Goal: Task Accomplishment & Management: Complete application form

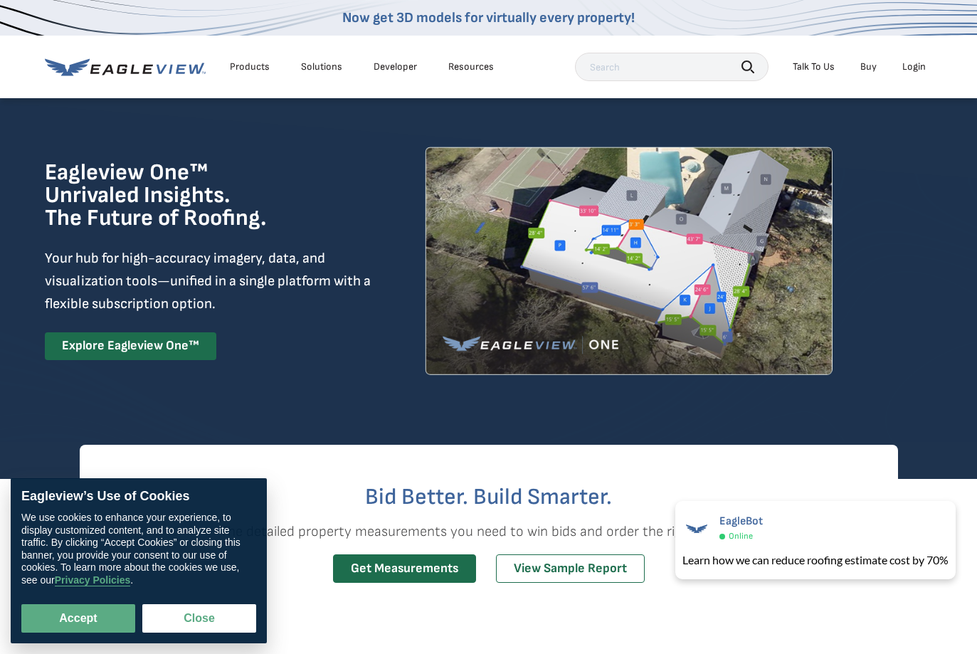
click at [318, 70] on div "Solutions" at bounding box center [321, 67] width 41 height 13
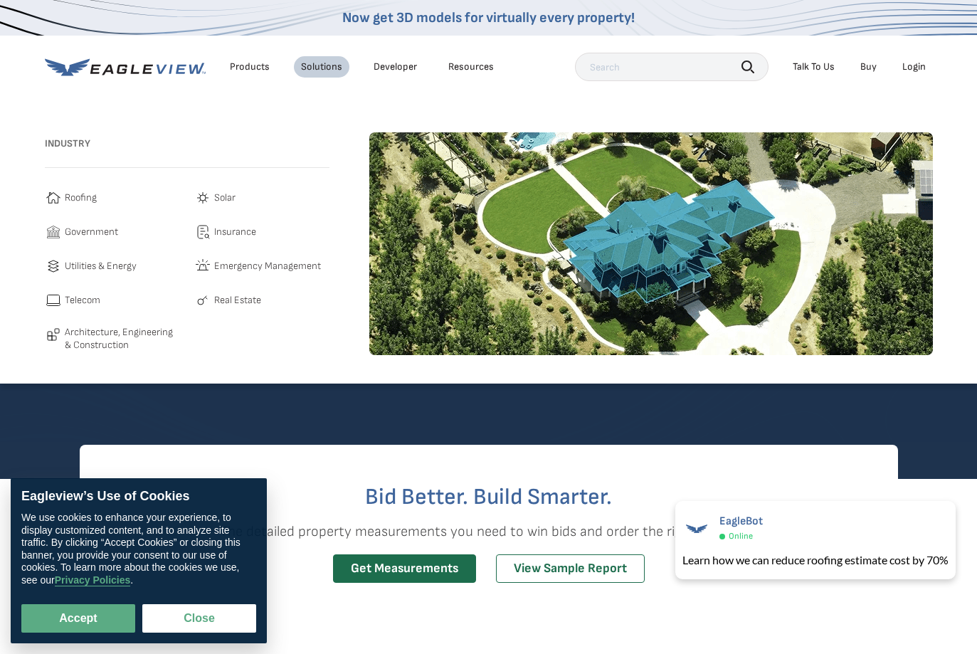
click at [73, 201] on span "Roofing" at bounding box center [81, 197] width 32 height 17
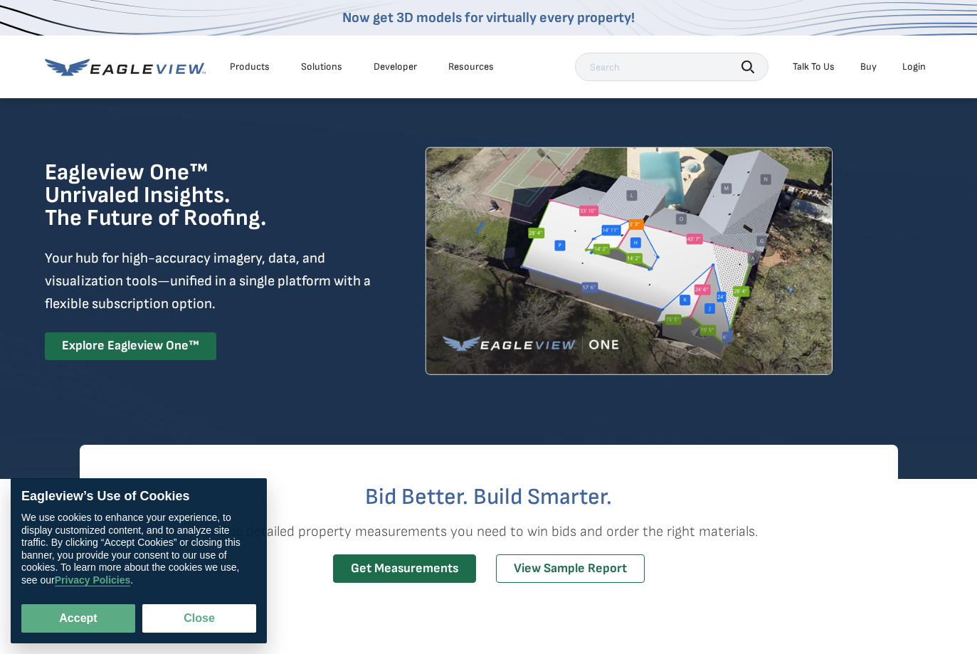
click at [319, 66] on div "Solutions" at bounding box center [321, 67] width 41 height 13
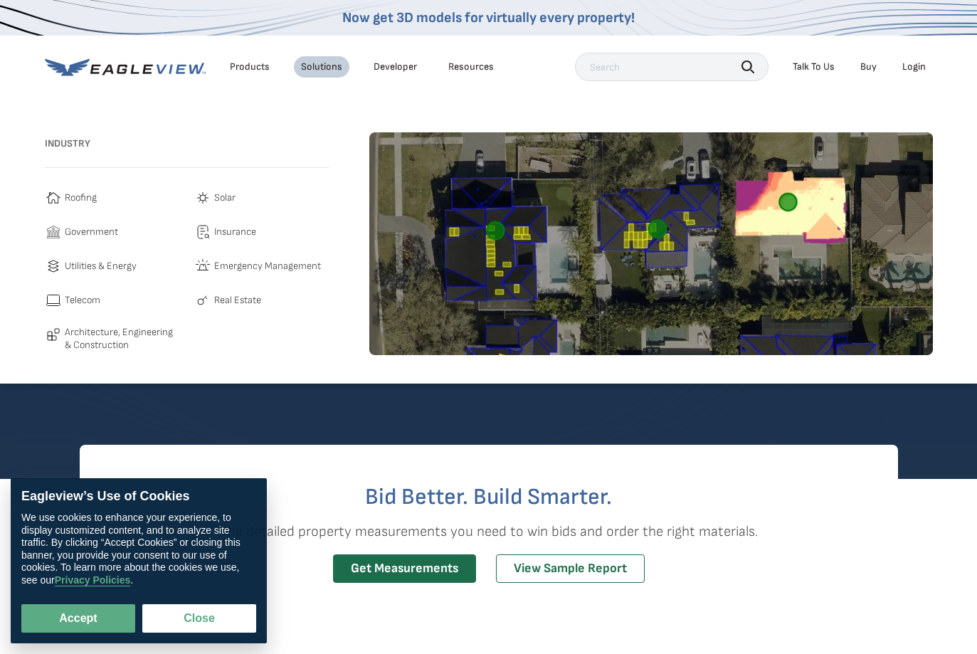
click at [223, 199] on span "Solar" at bounding box center [224, 197] width 21 height 17
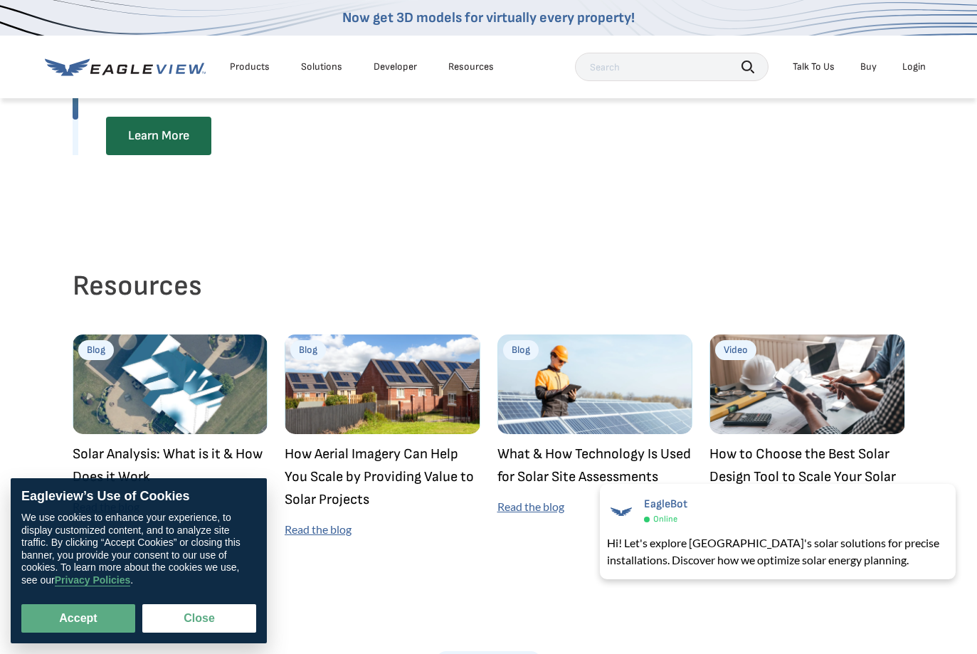
scroll to position [3440, 0]
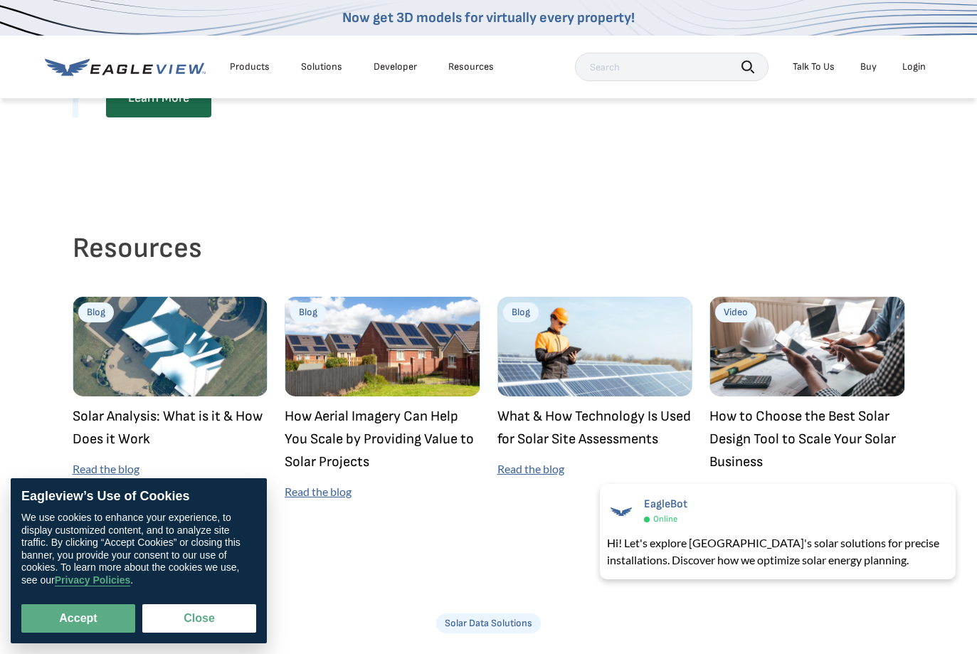
click at [559, 371] on img at bounding box center [596, 347] width 196 height 100
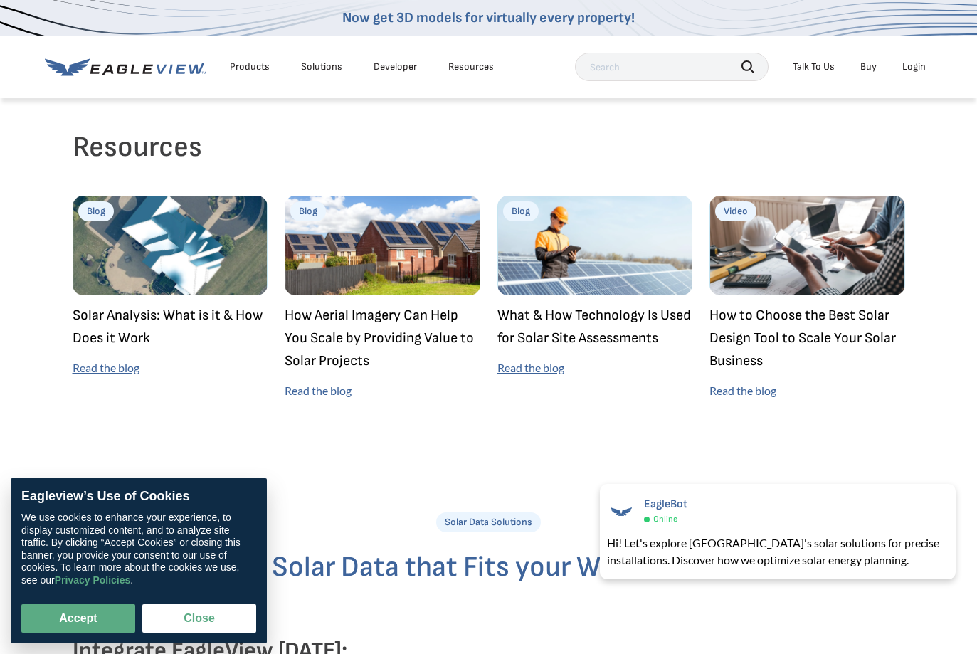
scroll to position [3563, 0]
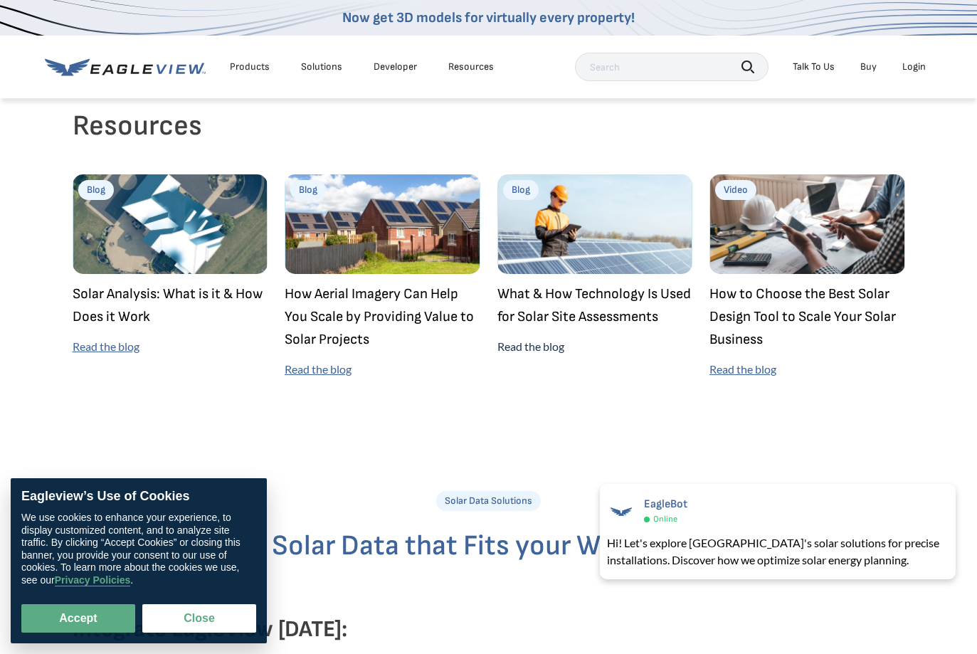
click at [540, 353] on link "Read the blog" at bounding box center [531, 347] width 67 height 14
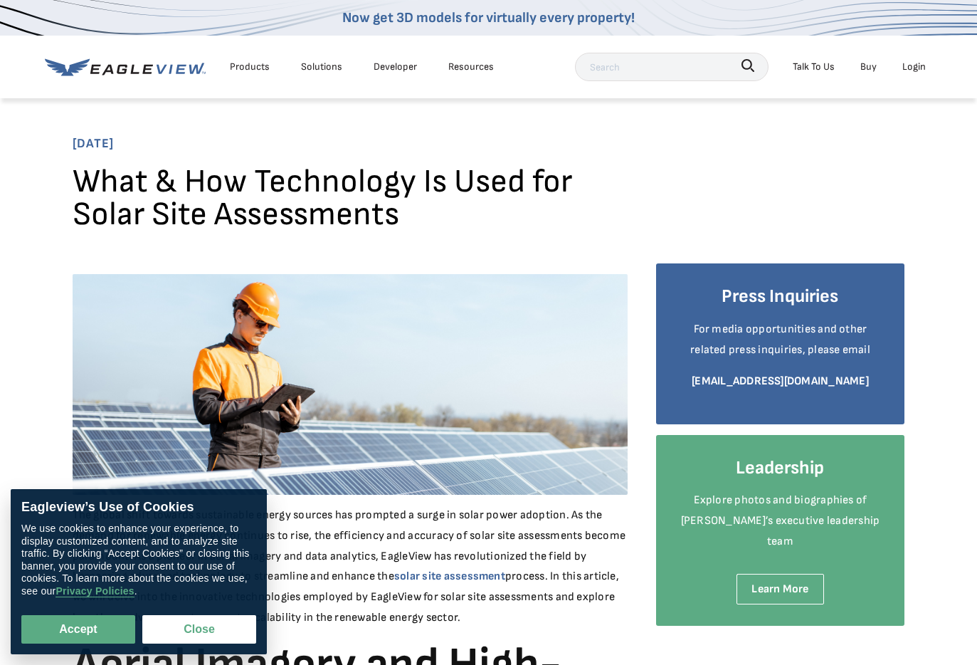
click at [301, 63] on div "Solutions" at bounding box center [321, 67] width 41 height 18
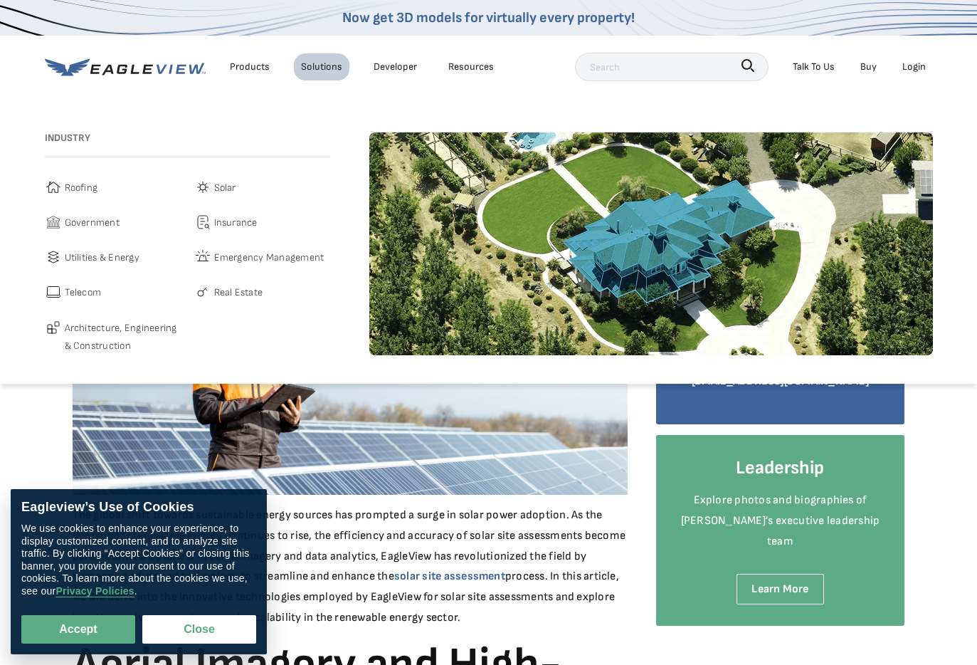
click at [82, 188] on span "Roofing" at bounding box center [81, 188] width 33 height 18
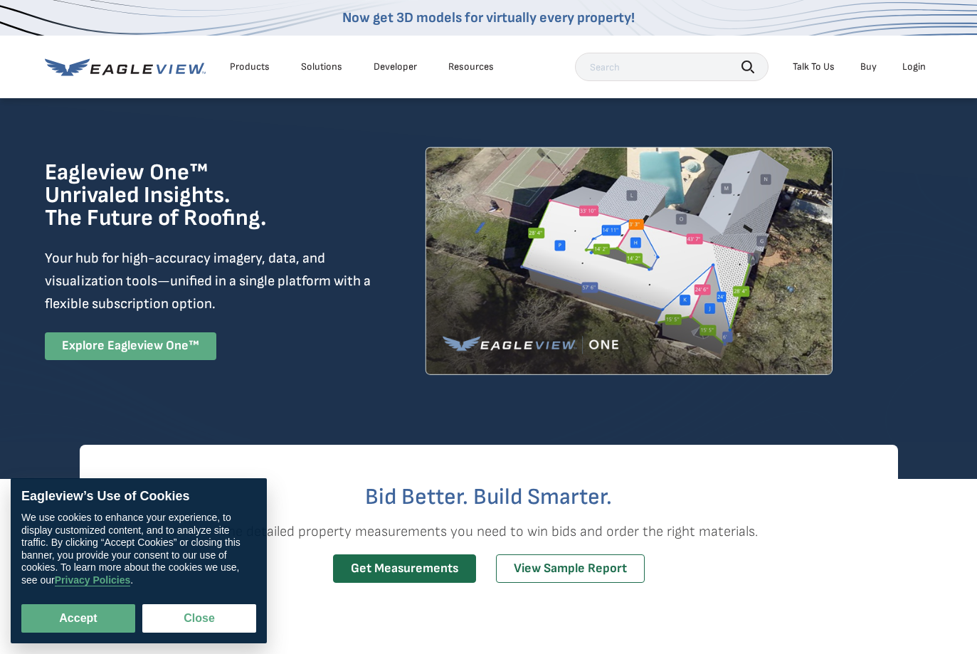
click at [188, 341] on link "Explore Eagleview One™" at bounding box center [131, 346] width 172 height 28
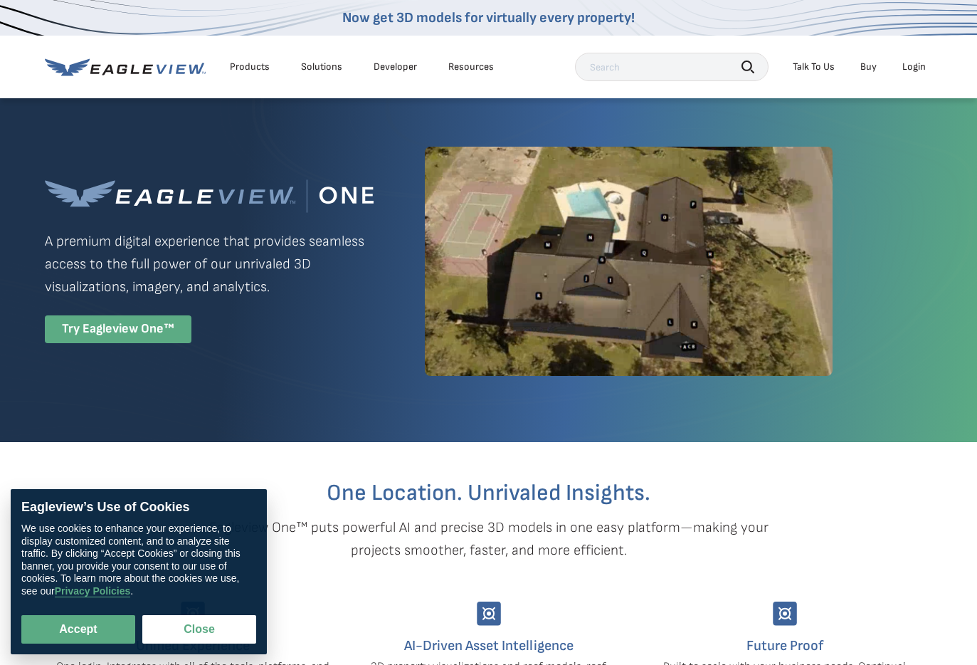
click at [168, 341] on div "Try Eagleview One™" at bounding box center [118, 329] width 147 height 28
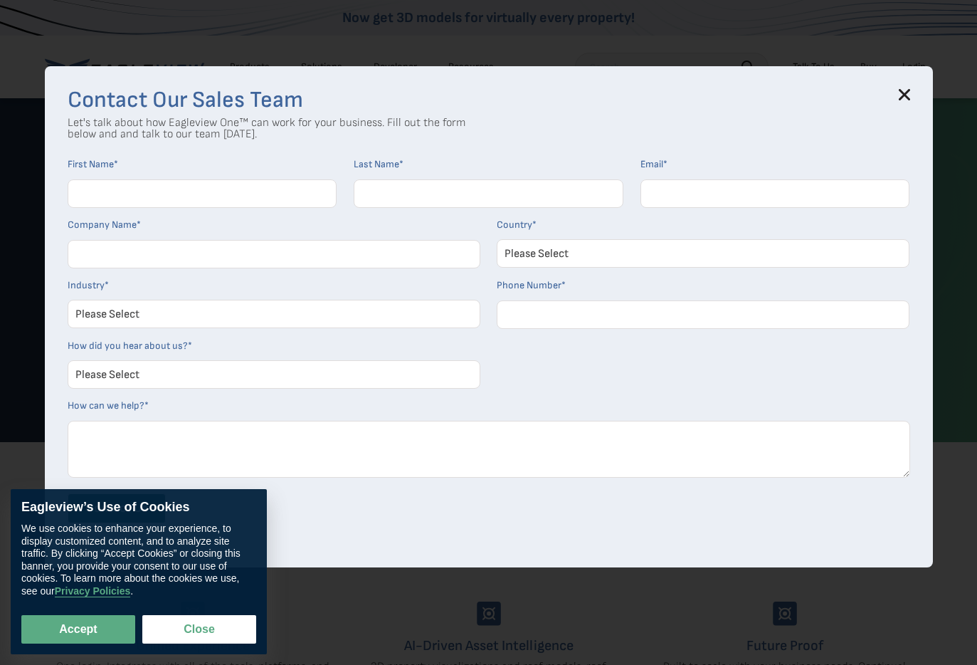
click at [135, 204] on input "First Name *" at bounding box center [203, 193] width 270 height 28
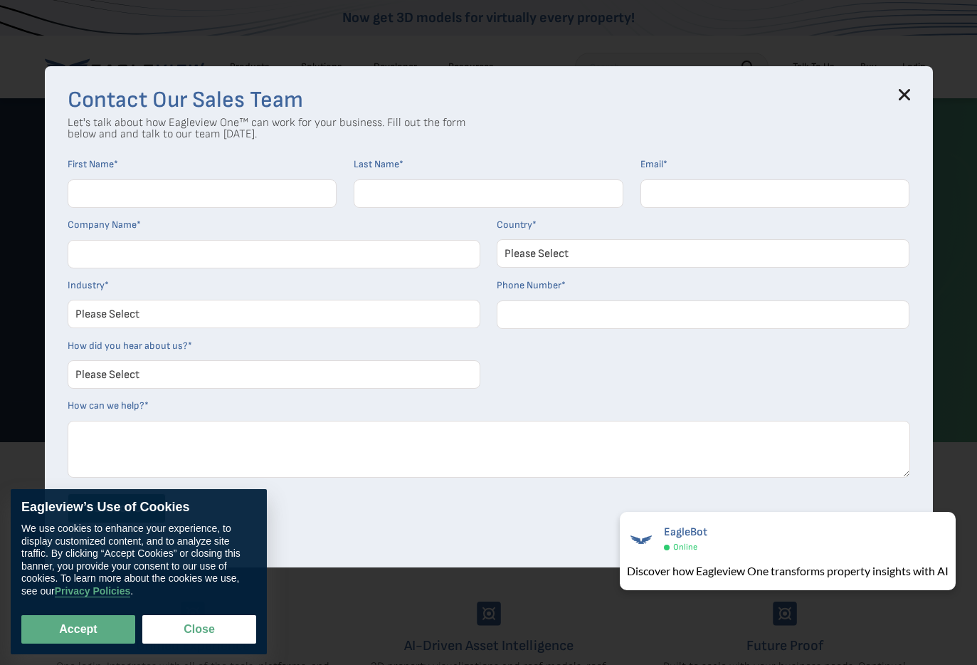
click at [251, 302] on select "Please Select Architects & Engineering Construction Electric/Gas Utilities Gove…" at bounding box center [274, 314] width 413 height 28
click at [909, 93] on icon at bounding box center [904, 94] width 9 height 9
